Goal: Information Seeking & Learning: Stay updated

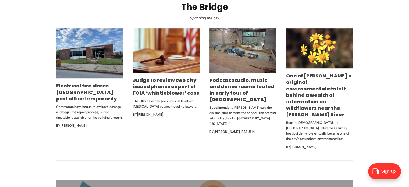
scroll to position [323, 0]
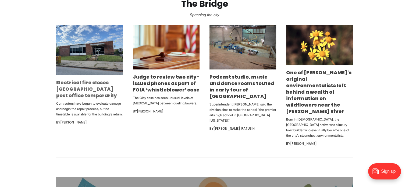
click at [76, 88] on link "Electrical fire closes [GEOGRAPHIC_DATA] post office temporarily" at bounding box center [86, 89] width 61 height 20
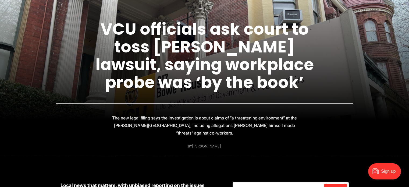
scroll to position [54, 0]
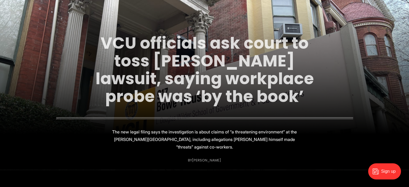
click at [252, 63] on link "VCU officials ask court to toss [PERSON_NAME] lawsuit, saying workplace probe w…" at bounding box center [204, 70] width 218 height 76
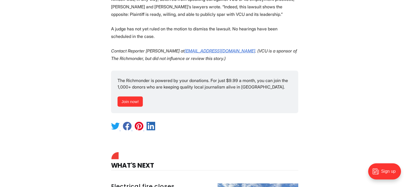
scroll to position [1103, 0]
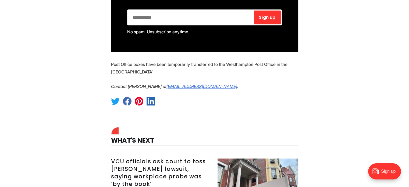
scroll to position [430, 0]
